Goal: Information Seeking & Learning: Learn about a topic

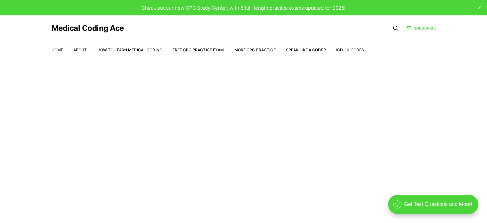
scroll to position [15, 0]
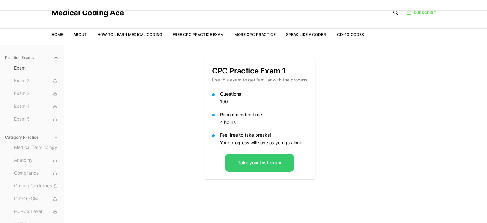
click at [261, 167] on button "Take your first exam" at bounding box center [259, 163] width 69 height 18
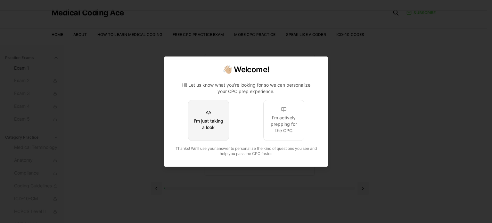
click at [214, 136] on button "I'm just taking a look" at bounding box center [208, 120] width 41 height 41
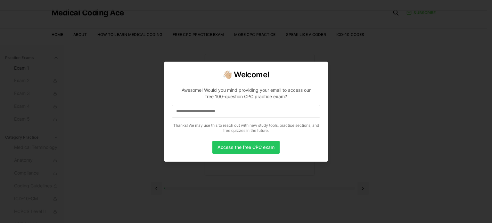
click at [394, 51] on div at bounding box center [246, 111] width 492 height 223
click at [373, 84] on div at bounding box center [246, 111] width 492 height 223
click at [232, 113] on input at bounding box center [246, 111] width 148 height 13
drag, startPoint x: 249, startPoint y: 149, endPoint x: 252, endPoint y: 142, distance: 7.4
click at [252, 142] on button "Access the free CPC exam" at bounding box center [245, 147] width 67 height 13
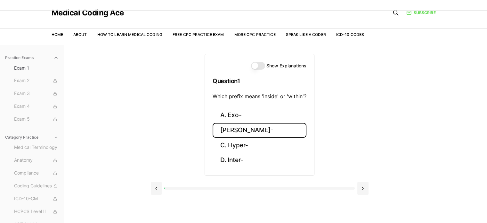
click at [248, 129] on button "B. Endo-" at bounding box center [260, 130] width 94 height 15
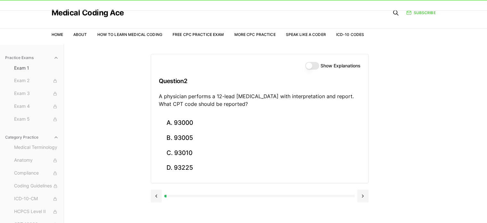
click at [317, 63] on button "Show Explanations" at bounding box center [312, 66] width 14 height 8
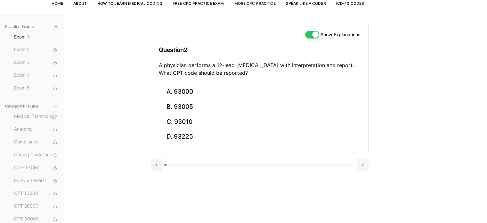
scroll to position [59, 0]
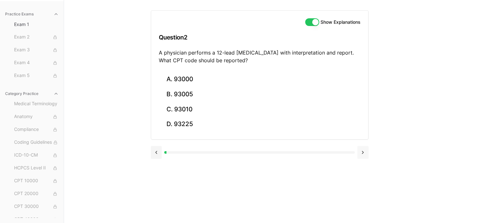
click at [363, 154] on button at bounding box center [363, 152] width 11 height 13
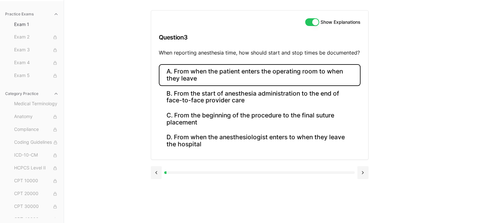
click at [258, 79] on button "A. From when the patient enters the operating room to when they leave" at bounding box center [260, 75] width 202 height 22
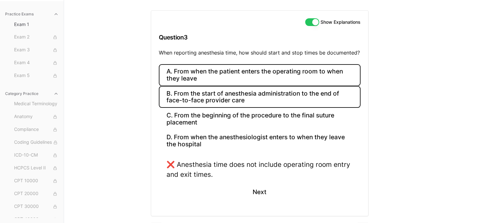
click at [238, 102] on button "B. From the start of anesthesia administration to the end of face-to-face provi…" at bounding box center [260, 97] width 202 height 22
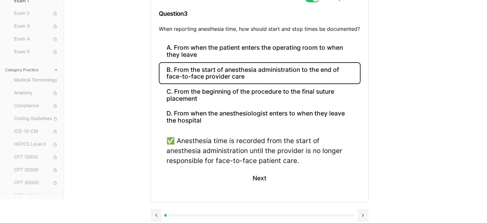
scroll to position [86, 0]
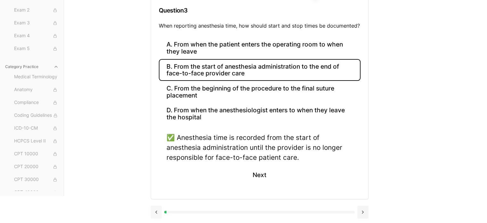
click at [159, 212] on button at bounding box center [156, 211] width 11 height 13
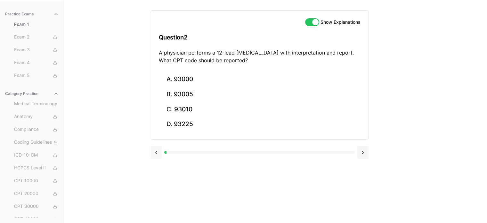
scroll to position [59, 0]
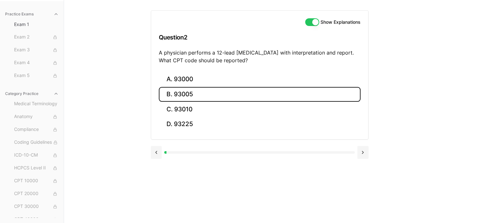
click at [182, 93] on button "B. 93005" at bounding box center [260, 94] width 202 height 15
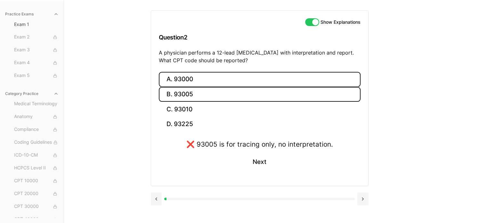
click at [187, 80] on button "A. 93000" at bounding box center [260, 79] width 202 height 15
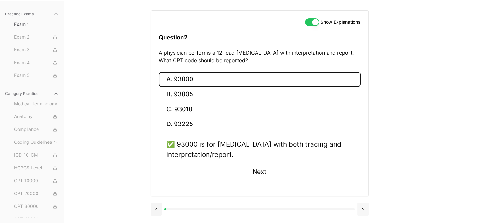
drag, startPoint x: 490, startPoint y: 106, endPoint x: 366, endPoint y: 207, distance: 160.1
click at [366, 207] on button at bounding box center [363, 209] width 11 height 13
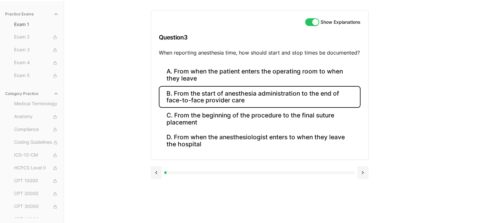
click at [298, 95] on button "B. From the start of anesthesia administration to the end of face-to-face provi…" at bounding box center [260, 97] width 202 height 22
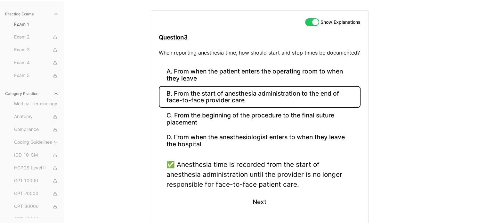
scroll to position [86, 0]
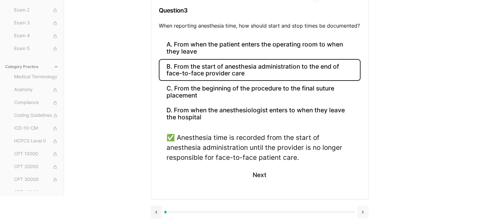
click at [362, 212] on button at bounding box center [363, 211] width 11 height 13
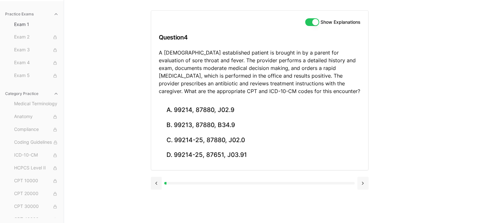
scroll to position [59, 0]
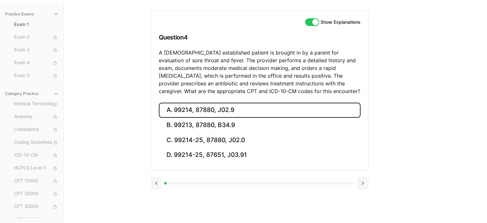
click at [228, 112] on button "A. 99214, 87880, J02.9" at bounding box center [260, 110] width 202 height 15
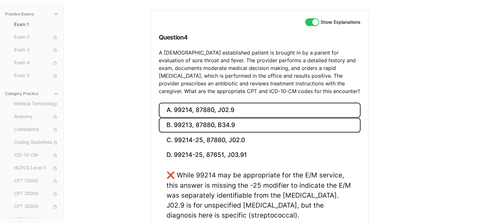
click at [232, 121] on button "B. 99213, 87880, B34.9" at bounding box center [260, 125] width 202 height 15
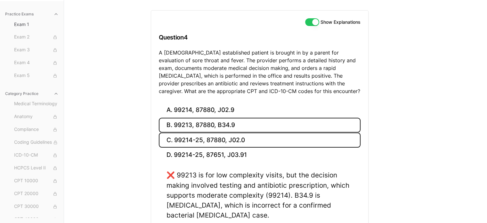
click at [238, 140] on button "C. 99214-25, 87880, J02.0" at bounding box center [260, 139] width 202 height 15
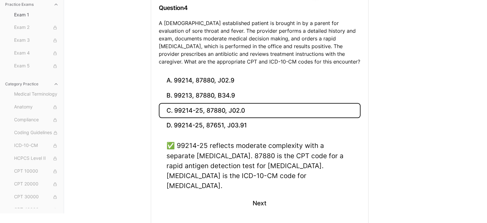
scroll to position [106, 0]
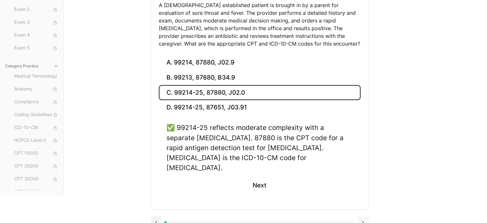
click at [364, 216] on button at bounding box center [363, 222] width 11 height 13
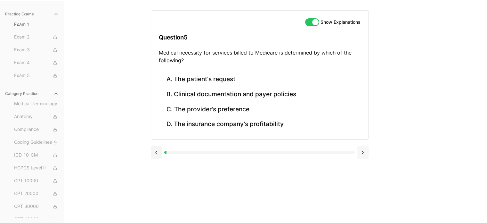
scroll to position [59, 0]
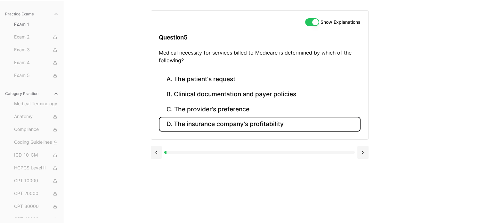
click at [226, 127] on button "D. The insurance company's profitability" at bounding box center [260, 124] width 202 height 15
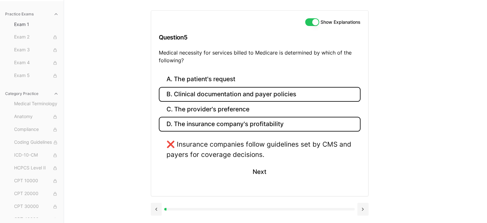
click at [229, 92] on button "B. Clinical documentation and payer policies" at bounding box center [260, 94] width 202 height 15
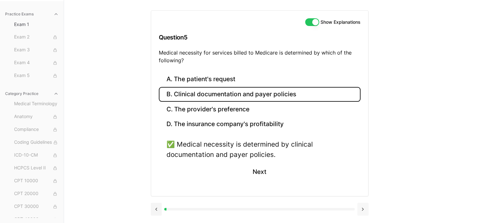
click at [365, 211] on button at bounding box center [363, 209] width 11 height 13
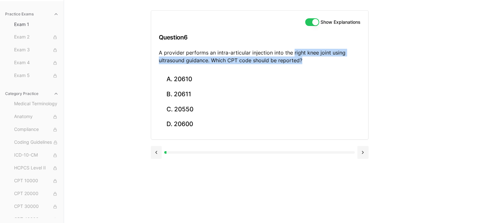
drag, startPoint x: 292, startPoint y: 54, endPoint x: 318, endPoint y: 69, distance: 30.5
click at [318, 69] on div "Show Explanations Question 6 A provider performs an intra-articular injection i…" at bounding box center [259, 41] width 217 height 61
copy p "right knee joint using ultrasound guidance. Which CPT code should be reported?"
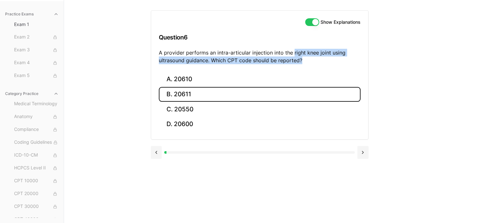
click at [179, 91] on button "B. 20611" at bounding box center [260, 94] width 202 height 15
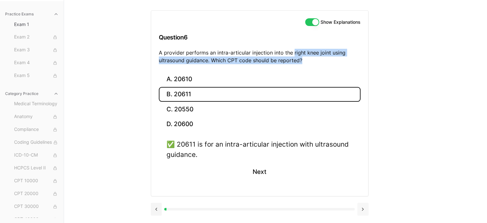
click at [360, 206] on button at bounding box center [363, 209] width 11 height 13
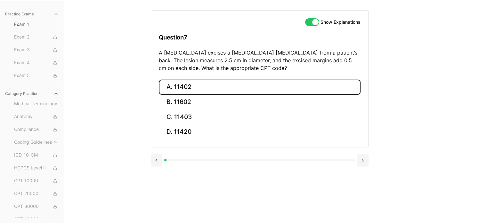
click at [194, 84] on button "A. 11402" at bounding box center [260, 86] width 202 height 15
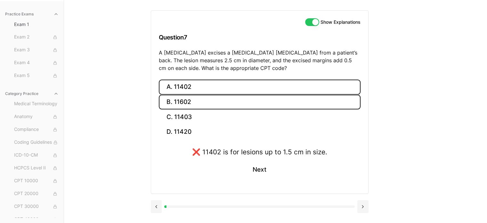
click at [197, 99] on button "B. 11602" at bounding box center [260, 102] width 202 height 15
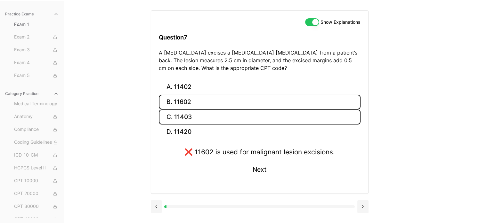
click at [204, 121] on button "C. 11403" at bounding box center [260, 116] width 202 height 15
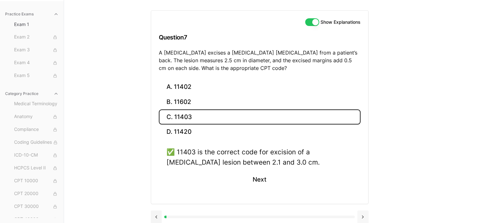
click at [365, 212] on button at bounding box center [363, 216] width 11 height 13
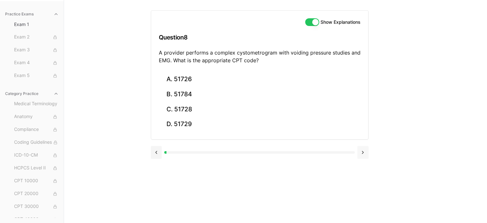
click at [365, 212] on div "Show Explanations Question 8 A provider performs a complex cystometrogram with …" at bounding box center [276, 111] width 250 height 223
click at [360, 154] on button at bounding box center [363, 152] width 11 height 13
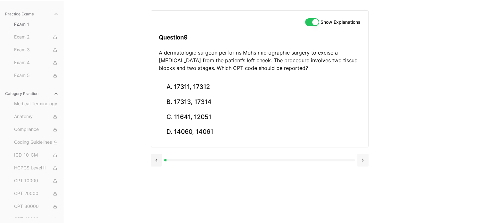
click at [360, 154] on button at bounding box center [363, 160] width 11 height 13
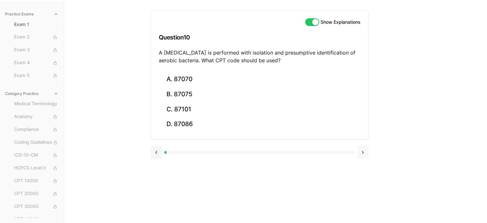
click at [360, 154] on button at bounding box center [363, 152] width 11 height 13
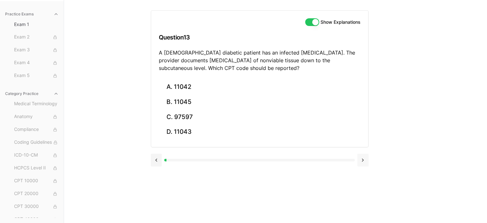
click at [360, 154] on button at bounding box center [363, 160] width 11 height 13
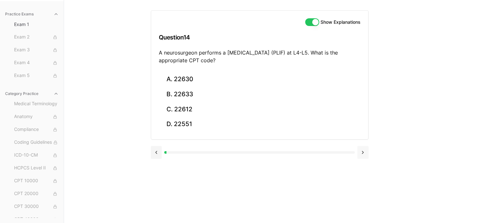
click at [360, 154] on button at bounding box center [363, 152] width 11 height 13
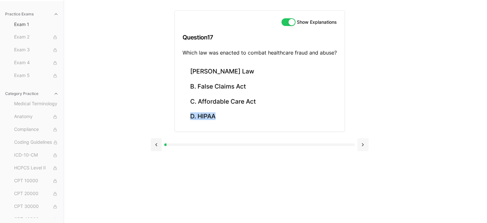
click at [360, 154] on div at bounding box center [260, 144] width 218 height 24
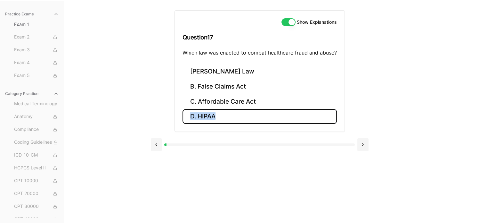
click at [203, 114] on button "D. HIPAA" at bounding box center [260, 116] width 154 height 15
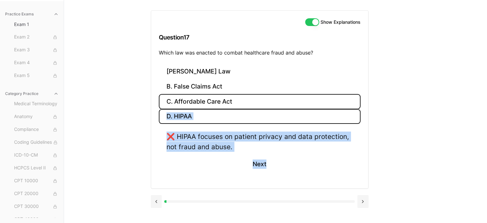
click at [229, 100] on button "C. Affordable Care Act" at bounding box center [260, 101] width 202 height 15
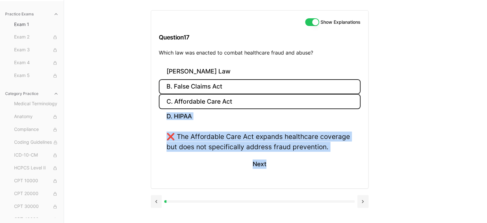
click at [222, 87] on button "B. False Claims Act" at bounding box center [260, 86] width 202 height 15
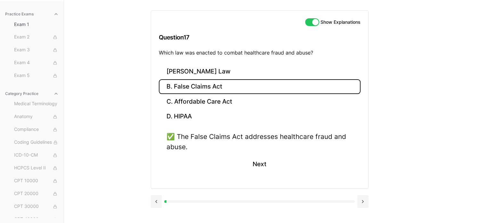
click at [469, 83] on div "Practice Exams Exam 1 Exam 2 Exam 3 Exam 4 Exam 5 Category Practice Medical Ter…" at bounding box center [243, 111] width 487 height 223
click at [362, 196] on button at bounding box center [363, 201] width 11 height 13
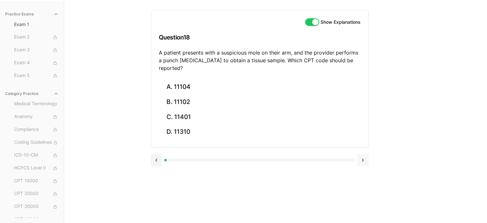
click at [364, 154] on button at bounding box center [363, 160] width 11 height 13
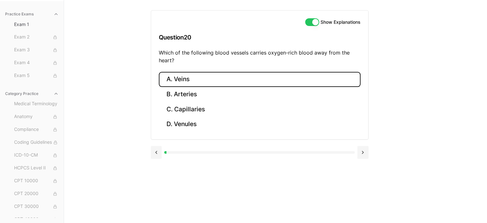
click at [182, 81] on button "A. Veins" at bounding box center [260, 79] width 202 height 15
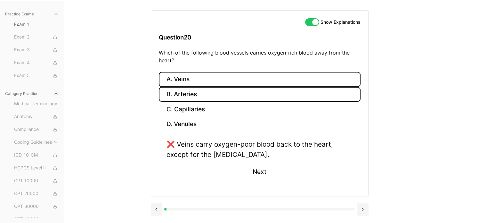
click at [193, 95] on button "B. Arteries" at bounding box center [260, 94] width 202 height 15
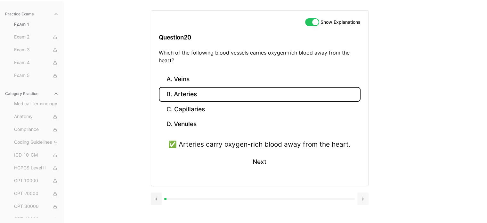
click at [364, 196] on button at bounding box center [363, 198] width 11 height 13
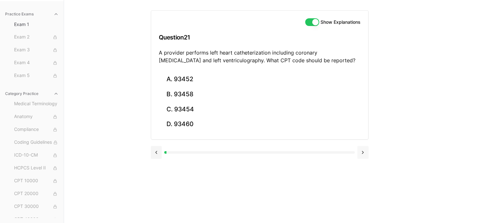
click at [364, 150] on button at bounding box center [363, 152] width 11 height 13
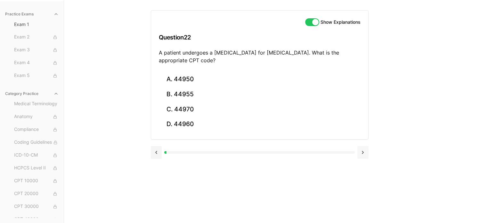
click at [364, 150] on button at bounding box center [363, 152] width 11 height 13
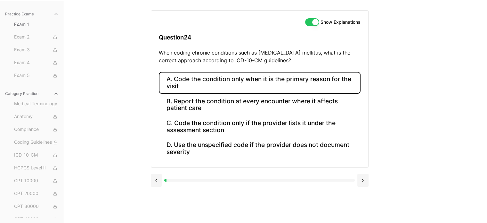
click at [253, 80] on button "A. Code the condition only when it is the primary reason for the visit" at bounding box center [260, 83] width 202 height 22
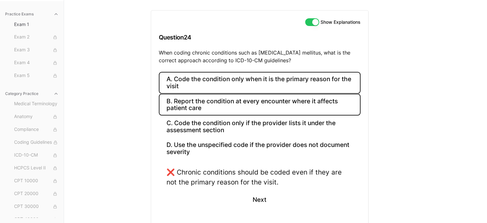
click at [259, 101] on button "B. Report the condition at every encounter where it affects patient care" at bounding box center [260, 105] width 202 height 22
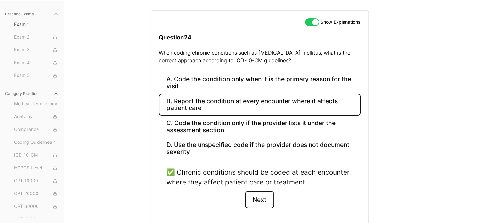
click at [259, 198] on button "Next" at bounding box center [259, 199] width 29 height 17
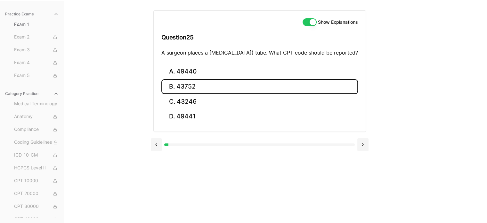
click at [192, 94] on button "B. 43752" at bounding box center [260, 86] width 197 height 15
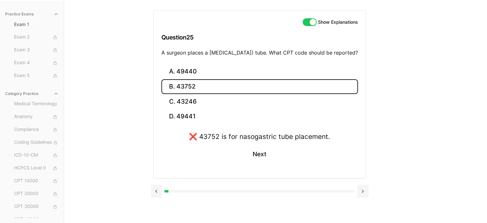
click at [196, 94] on button "B. 43752" at bounding box center [260, 86] width 197 height 15
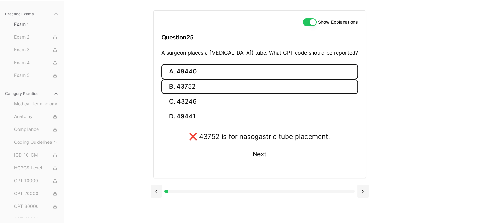
click at [212, 76] on button "A. 49440" at bounding box center [260, 71] width 197 height 15
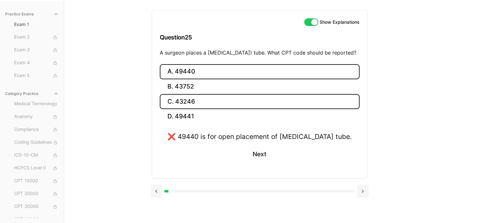
click at [207, 106] on button "C. 43246" at bounding box center [260, 101] width 200 height 15
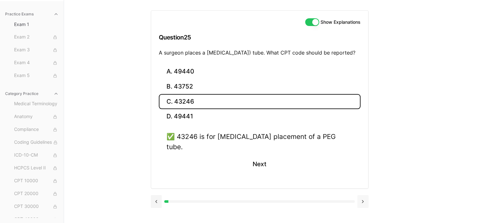
click at [363, 199] on button at bounding box center [363, 201] width 11 height 13
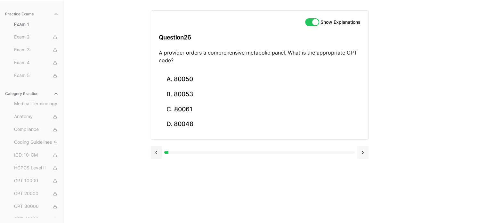
click at [364, 151] on button at bounding box center [363, 152] width 11 height 13
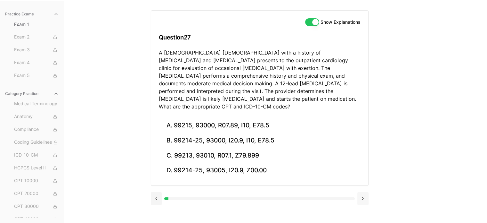
click at [364, 151] on div "A. 99215, 93000, R07.89, I10, E78.5 B. 99214-25, 93000, I20.9, I10, E78.5 C. 99…" at bounding box center [259, 152] width 217 height 68
click at [365, 192] on button at bounding box center [363, 198] width 11 height 13
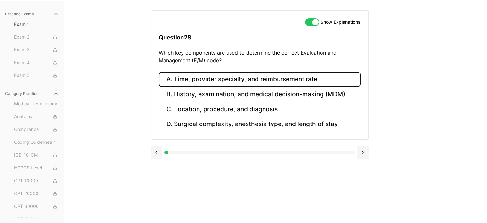
click at [252, 79] on button "A. Time, provider specialty, and reimbursement rate" at bounding box center [260, 79] width 202 height 15
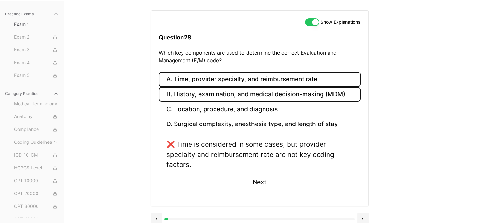
click at [253, 89] on button "B. History, examination, and medical decision-making (MDM)" at bounding box center [260, 94] width 202 height 15
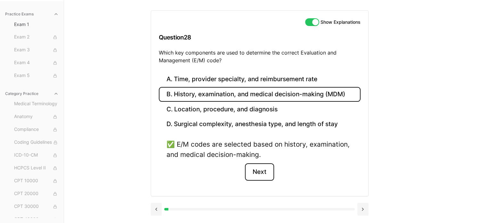
click at [260, 167] on button "Next" at bounding box center [259, 171] width 29 height 17
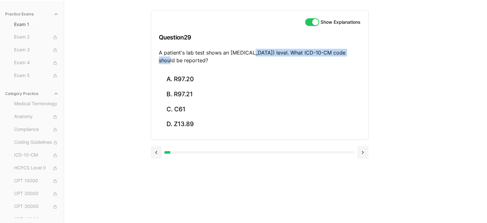
drag, startPoint x: 250, startPoint y: 52, endPoint x: 342, endPoint y: 50, distance: 91.7
click at [342, 50] on p "A patient's lab test shows an elevated prostate-specific antigen (PSA) level. W…" at bounding box center [260, 56] width 202 height 15
copy p "prostate-specific antigen (PSA) level."
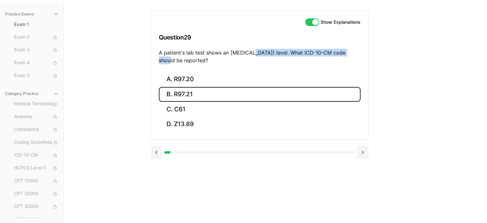
click at [194, 87] on button "B. R97.21" at bounding box center [260, 94] width 202 height 15
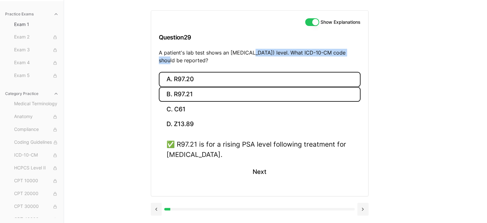
click at [195, 76] on button "A. R97.20" at bounding box center [260, 79] width 202 height 15
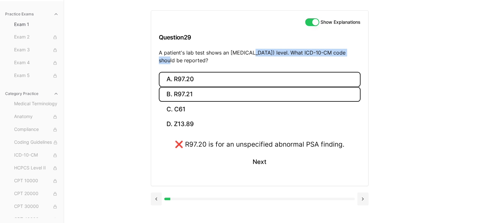
click at [203, 93] on button "B. R97.21" at bounding box center [260, 94] width 202 height 15
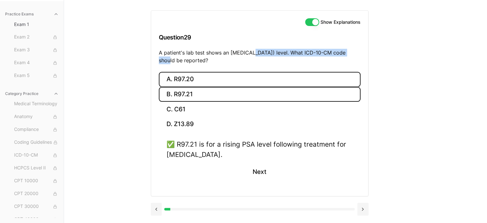
click at [197, 79] on button "A. R97.20" at bounding box center [260, 79] width 202 height 15
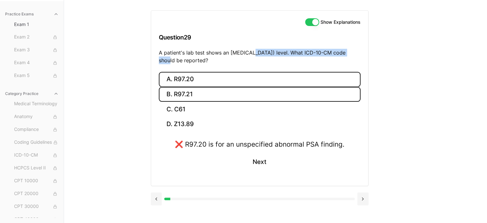
click at [203, 93] on button "B. R97.21" at bounding box center [260, 94] width 202 height 15
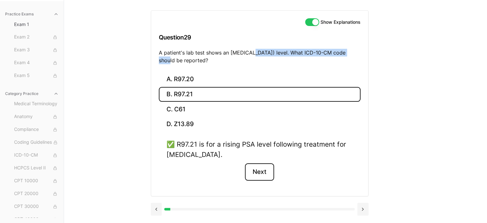
click at [261, 171] on button "Next" at bounding box center [259, 171] width 29 height 17
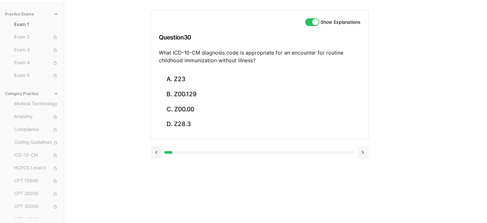
click at [363, 150] on button at bounding box center [363, 152] width 11 height 13
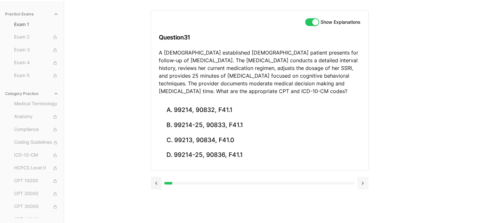
click at [363, 150] on div "A. 99214, 90832, F41.1 B. 99214-25, 90833, F41.1 C. 99213, 90834, F41.0 D. 9921…" at bounding box center [259, 137] width 217 height 68
drag, startPoint x: 363, startPoint y: 150, endPoint x: 360, endPoint y: 181, distance: 31.5
click at [360, 181] on div "Show Explanations Question 31 A 42-year-old established female patient presents…" at bounding box center [260, 97] width 218 height 195
click at [360, 181] on button at bounding box center [363, 183] width 11 height 13
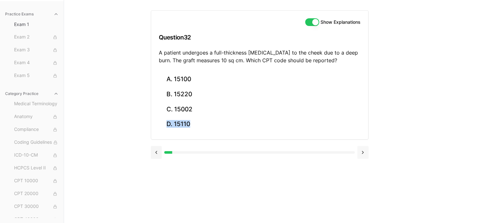
click at [360, 181] on div "Show Explanations Question 32 A patient undergoes a full-thickness skin graft t…" at bounding box center [276, 111] width 250 height 223
click at [357, 155] on div at bounding box center [260, 152] width 218 height 13
click at [363, 151] on button at bounding box center [363, 152] width 11 height 13
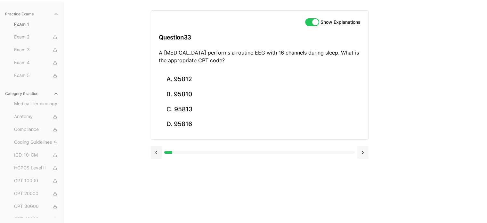
click at [363, 151] on button at bounding box center [363, 152] width 11 height 13
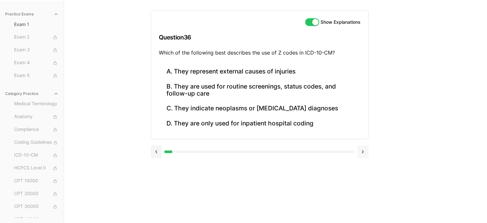
click at [363, 151] on button at bounding box center [363, 151] width 11 height 13
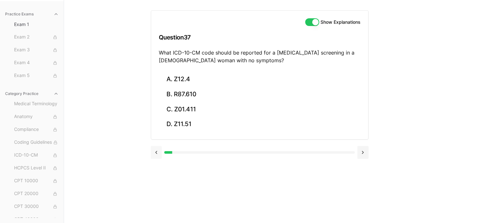
click at [155, 152] on button at bounding box center [156, 152] width 11 height 13
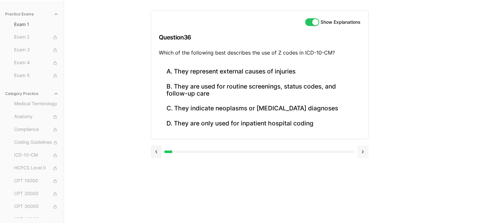
click at [367, 152] on button at bounding box center [363, 151] width 11 height 13
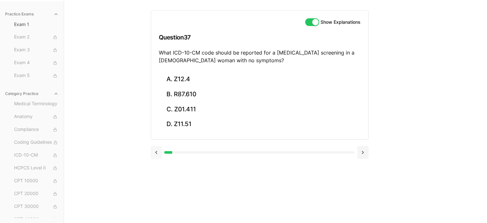
click at [156, 155] on button at bounding box center [156, 152] width 11 height 13
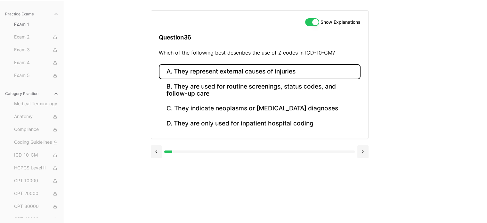
click at [209, 71] on button "A. They represent external causes of injuries" at bounding box center [260, 71] width 202 height 15
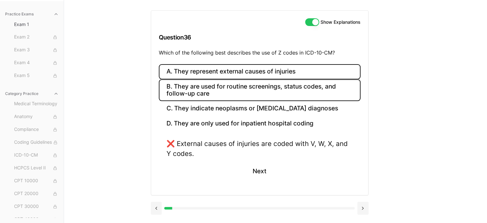
click at [212, 91] on button "B. They are used for routine screenings, status codes, and follow-up care" at bounding box center [260, 90] width 202 height 22
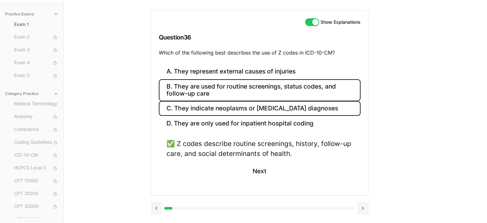
click at [264, 109] on button "C. They indicate neoplasms or cancer diagnoses" at bounding box center [260, 108] width 202 height 15
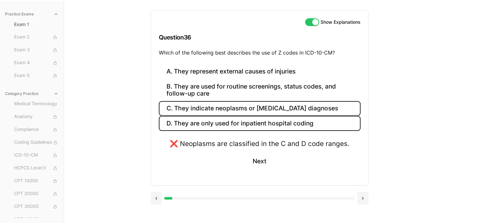
click at [294, 122] on button "D. They are only used for inpatient hospital coding" at bounding box center [260, 123] width 202 height 15
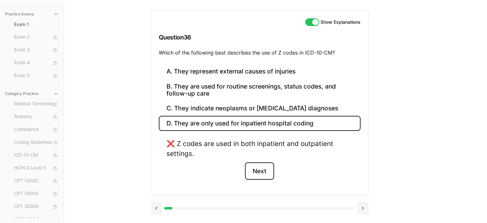
click at [269, 173] on button "Next" at bounding box center [259, 170] width 29 height 17
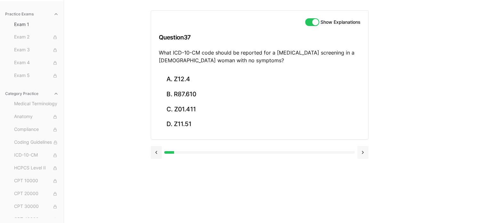
click at [367, 149] on button at bounding box center [363, 152] width 11 height 13
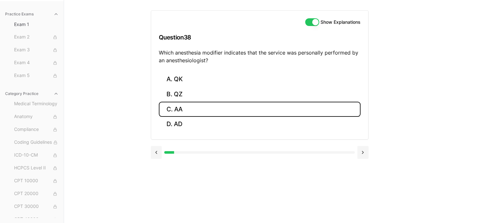
click at [180, 102] on button "C. AA" at bounding box center [260, 109] width 202 height 15
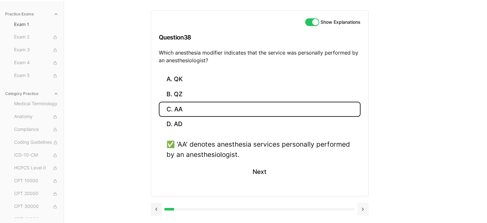
click at [362, 207] on button at bounding box center [363, 209] width 11 height 13
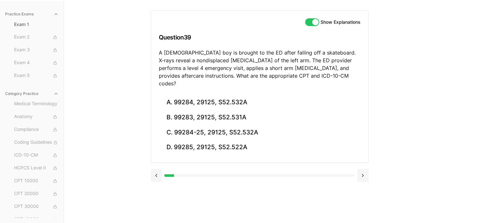
click at [278, 56] on p "A 10-year-old boy is brought to the ED after falling off a skateboard. X-rays r…" at bounding box center [260, 68] width 202 height 38
click at [287, 75] on p "A 10-year-old boy is brought to the ED after falling off a skateboard. X-rays r…" at bounding box center [260, 68] width 202 height 38
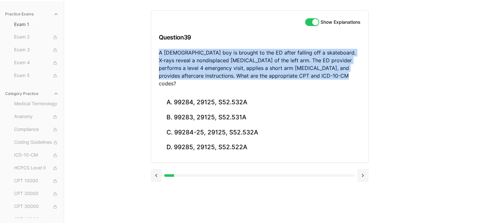
drag, startPoint x: 154, startPoint y: 48, endPoint x: 297, endPoint y: 84, distance: 148.0
click at [297, 84] on div "Show Explanations Question 39 A 10-year-old boy is brought to the ED after fall…" at bounding box center [259, 53] width 217 height 84
copy p "A 10-year-old boy is brought to the ED after falling off a skateboard. X-rays r…"
click at [360, 169] on button at bounding box center [363, 175] width 11 height 13
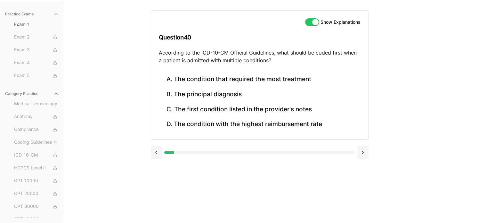
click at [360, 168] on div "Show Explanations Question 40 According to the ICD-10-CM Official Guidelines, w…" at bounding box center [276, 111] width 250 height 223
click at [362, 150] on button at bounding box center [363, 152] width 11 height 13
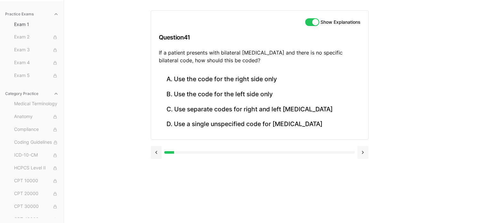
click at [362, 150] on button at bounding box center [363, 152] width 11 height 13
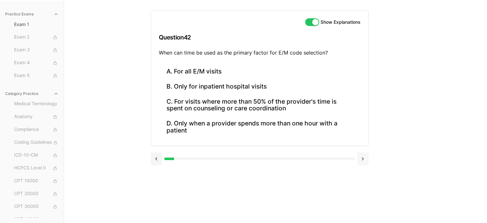
click at [362, 150] on div at bounding box center [260, 158] width 218 height 24
click at [363, 159] on button at bounding box center [363, 158] width 11 height 13
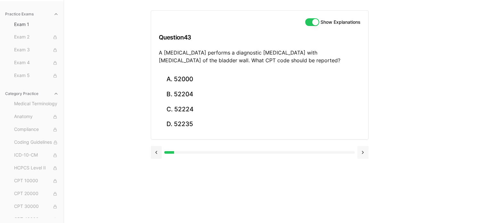
click at [363, 159] on div at bounding box center [260, 151] width 218 height 24
click at [365, 151] on button at bounding box center [363, 152] width 11 height 13
